Goal: Task Accomplishment & Management: Manage account settings

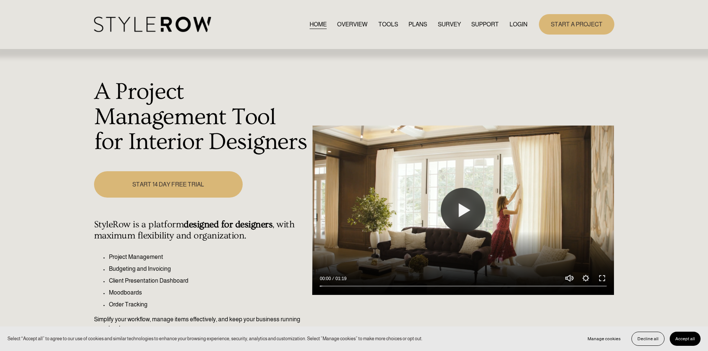
click at [517, 23] on link "LOGIN" at bounding box center [519, 24] width 18 height 10
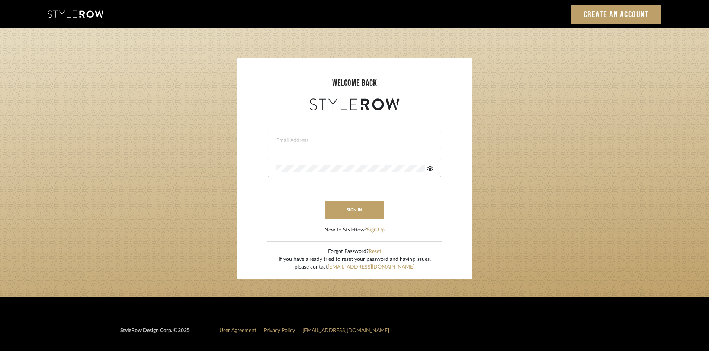
type input "t"
type input "[PERSON_NAME][EMAIL_ADDRESS][DOMAIN_NAME]"
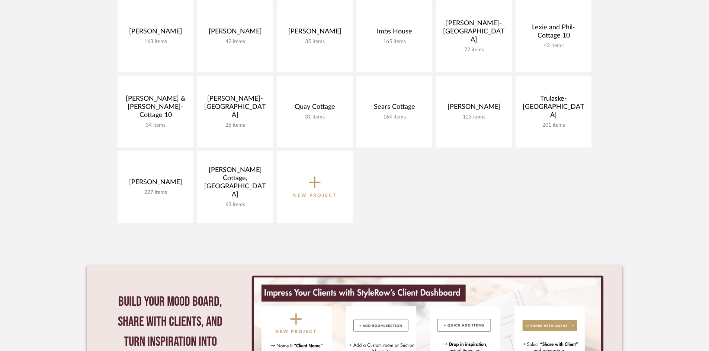
scroll to position [223, 0]
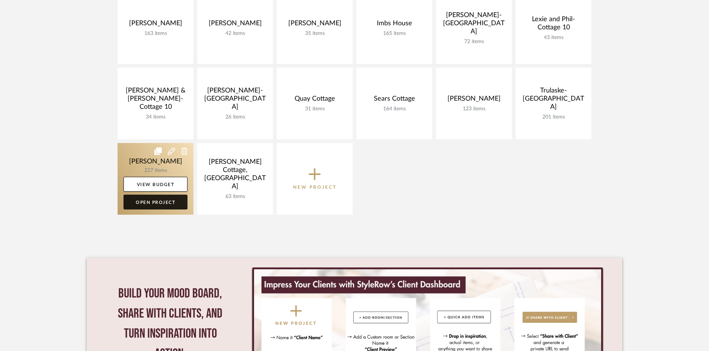
click at [164, 204] on link "Open Project" at bounding box center [155, 202] width 64 height 15
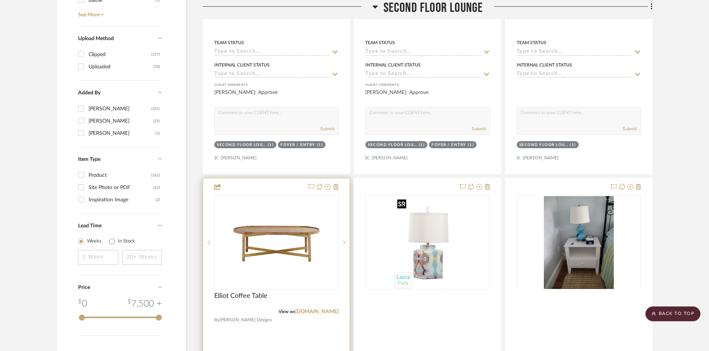
scroll to position [929, 0]
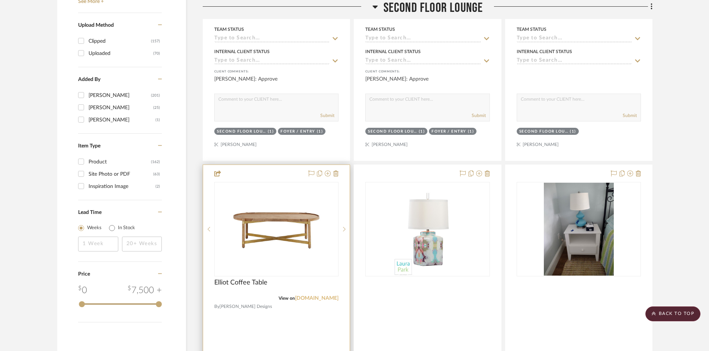
click at [301, 298] on link "ballarddesigns.com" at bounding box center [316, 298] width 43 height 5
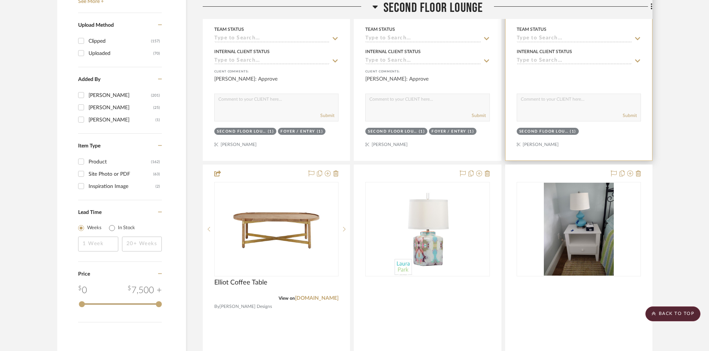
drag, startPoint x: 685, startPoint y: 312, endPoint x: 508, endPoint y: 207, distance: 205.3
click at [684, 311] on scroll-to-top-button "BACK TO TOP" at bounding box center [672, 314] width 55 height 15
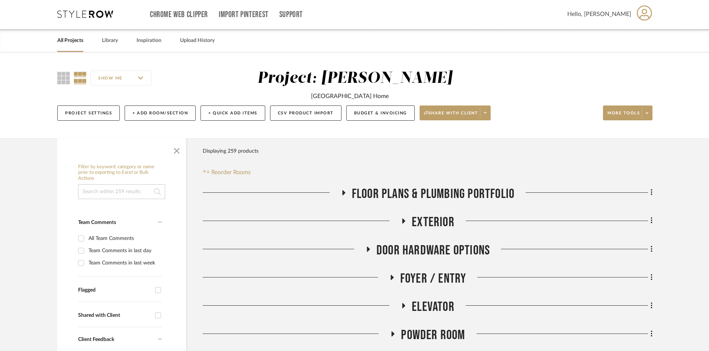
scroll to position [0, 0]
